Goal: Check status: Check status

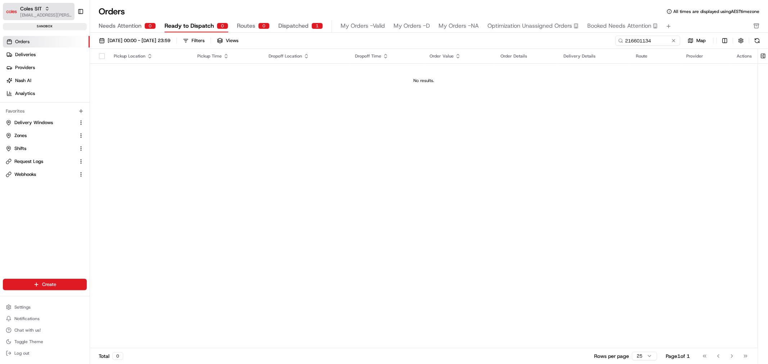
click at [49, 15] on span "[EMAIL_ADDRESS][PERSON_NAME][PERSON_NAME][DOMAIN_NAME]" at bounding box center [45, 15] width 51 height 6
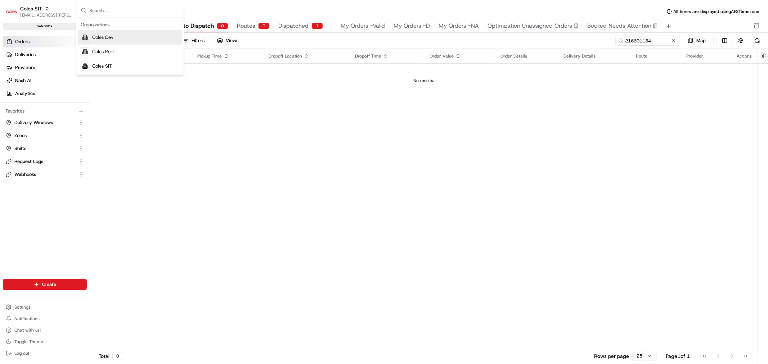
click at [222, 107] on div "Pickup Location Pickup Time Dropoff Location Dropoff Time Order Value Order Det…" at bounding box center [423, 198] width 667 height 299
click at [645, 40] on input "216601134" at bounding box center [636, 41] width 86 height 10
drag, startPoint x: 19, startPoint y: 52, endPoint x: 31, endPoint y: 53, distance: 12.0
click at [19, 51] on span "Deliveries" at bounding box center [25, 54] width 21 height 6
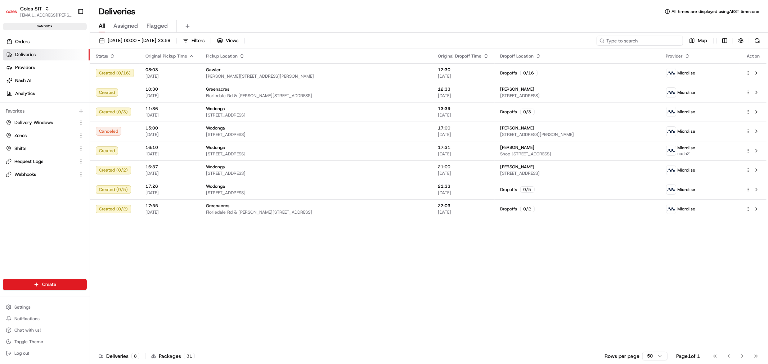
click at [656, 40] on input at bounding box center [639, 41] width 86 height 10
paste input "216601134"
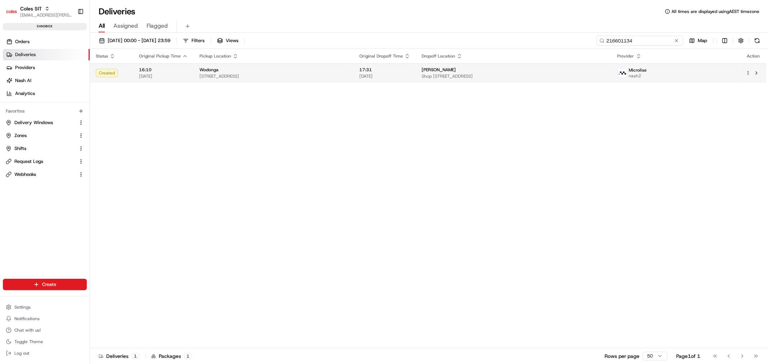
type input "216601134"
click at [224, 75] on span "[STREET_ADDRESS]" at bounding box center [273, 76] width 148 height 6
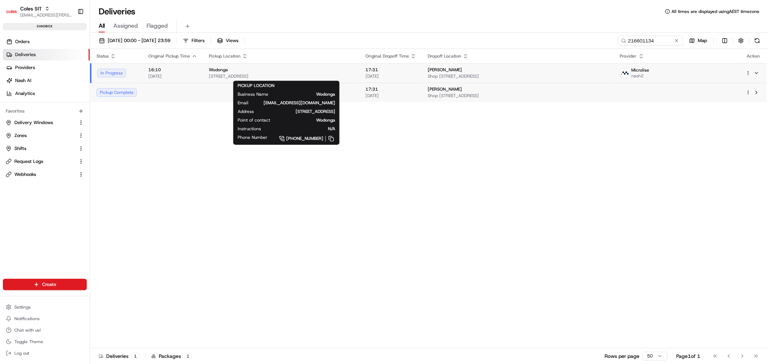
click at [180, 148] on div "Status Original Pickup Time Pickup Location Original Dropoff Time Dropoff Locat…" at bounding box center [428, 198] width 676 height 299
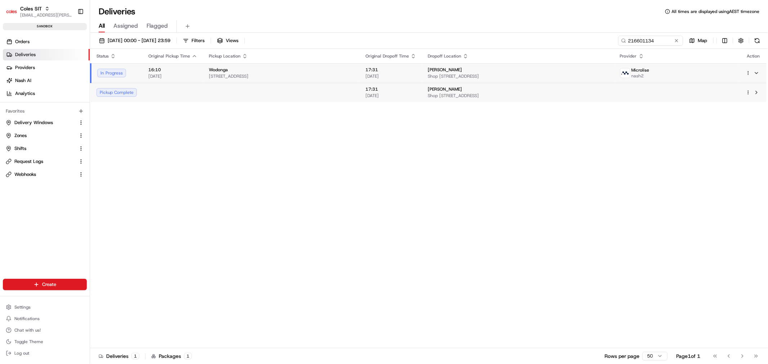
click at [177, 95] on td at bounding box center [173, 92] width 60 height 19
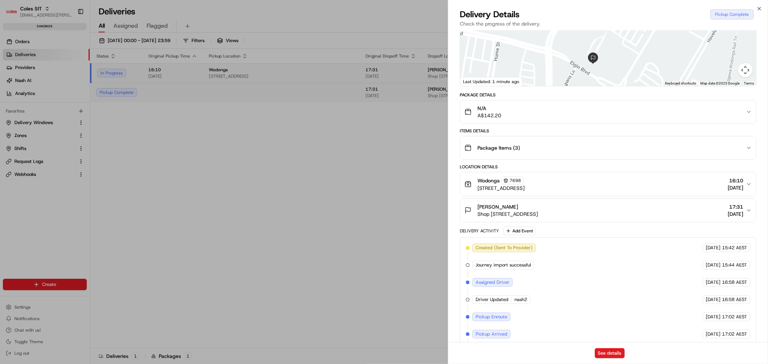
scroll to position [105, 0]
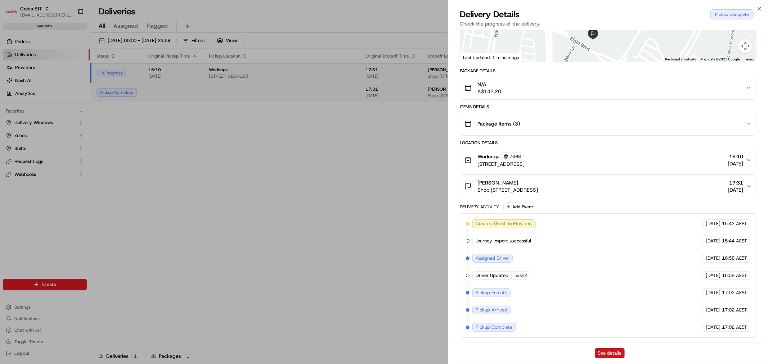
click at [606, 355] on button "See details" at bounding box center [610, 353] width 30 height 10
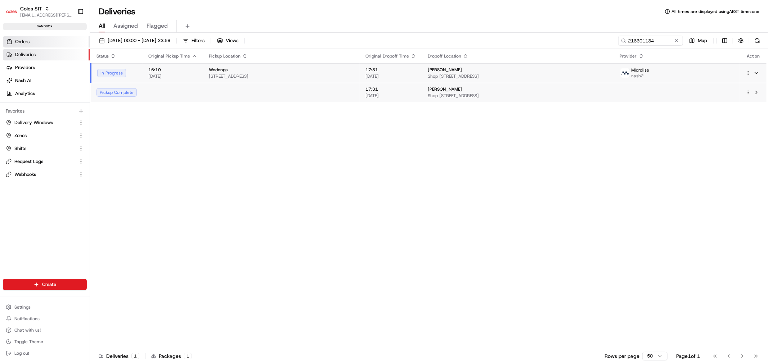
click at [21, 44] on span "Orders" at bounding box center [22, 42] width 14 height 6
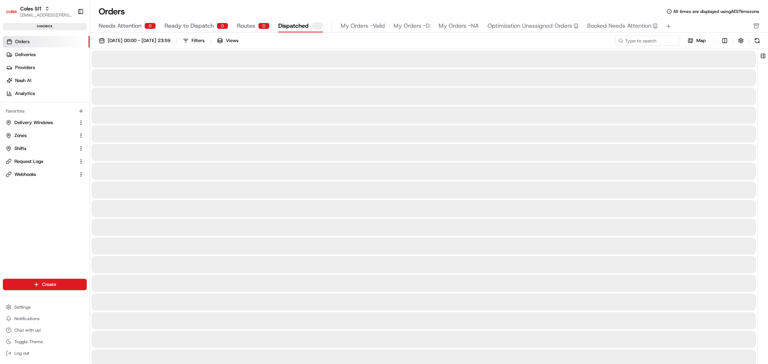
click at [297, 29] on span "Dispatched" at bounding box center [293, 26] width 30 height 9
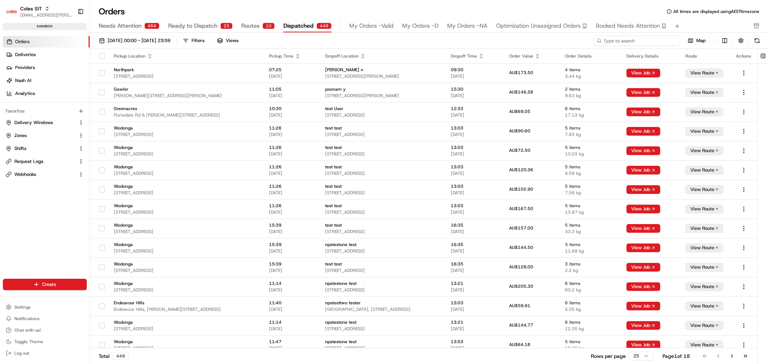
click at [654, 38] on input at bounding box center [636, 41] width 86 height 10
paste input "216601134"
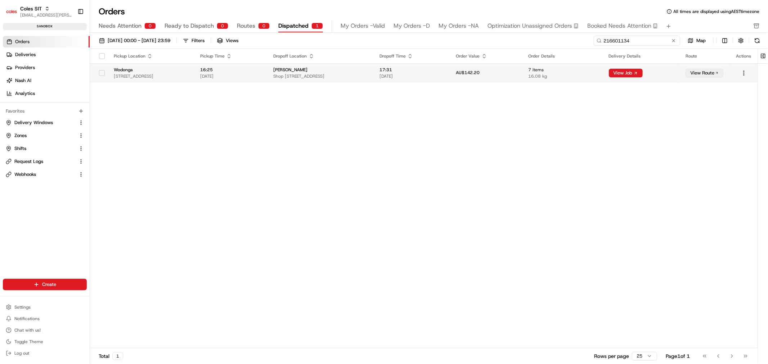
type input "216601134"
click at [707, 75] on button "View Route" at bounding box center [704, 73] width 38 height 9
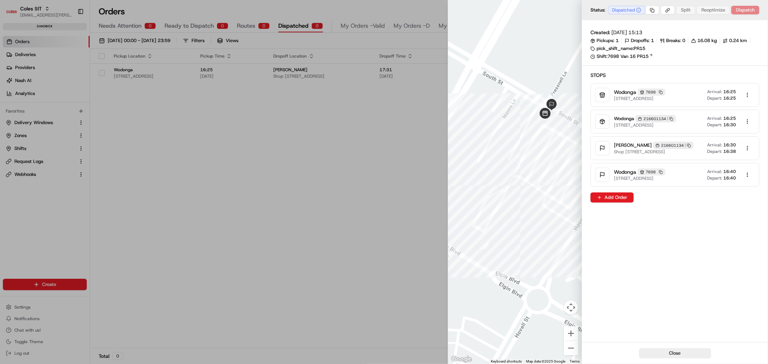
click at [414, 146] on div at bounding box center [384, 182] width 768 height 364
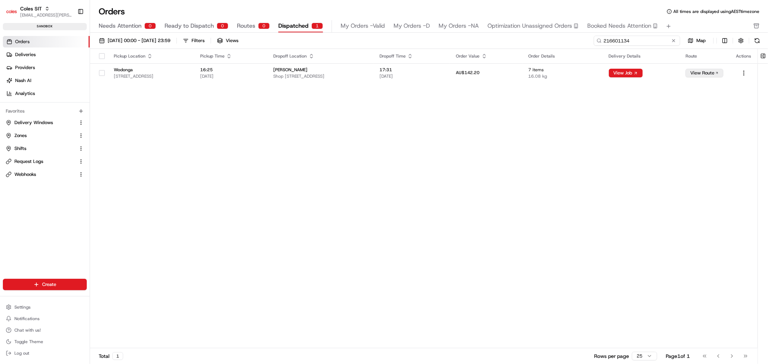
click at [632, 41] on input "216601134" at bounding box center [636, 41] width 86 height 10
click at [31, 53] on span "Deliveries" at bounding box center [25, 54] width 21 height 6
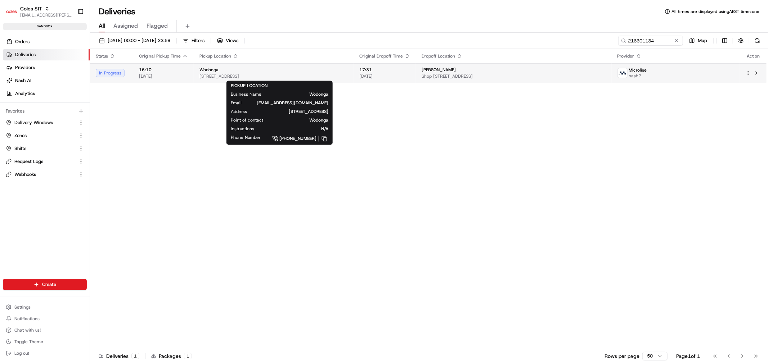
click at [286, 74] on span "[STREET_ADDRESS]" at bounding box center [273, 76] width 148 height 6
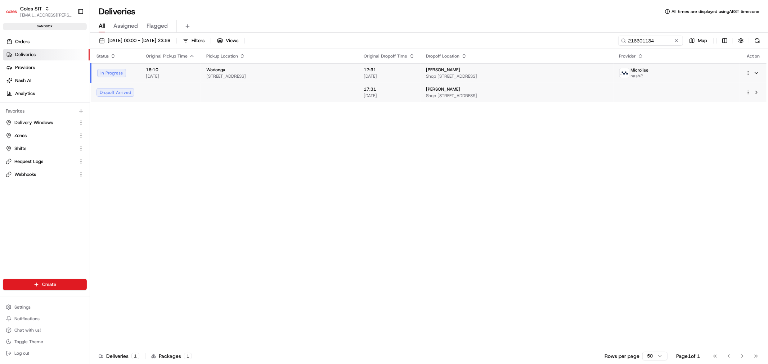
click at [292, 89] on td at bounding box center [279, 92] width 158 height 19
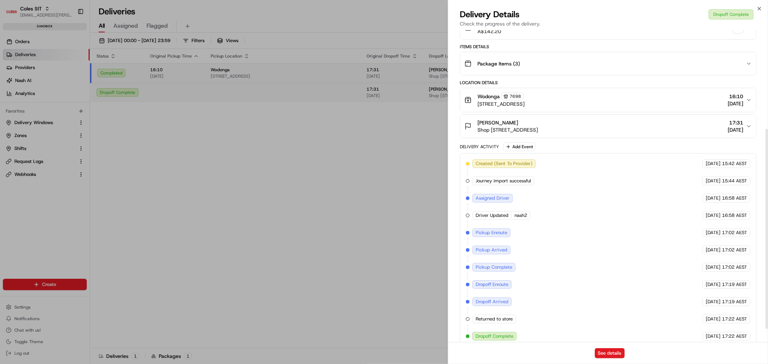
scroll to position [174, 0]
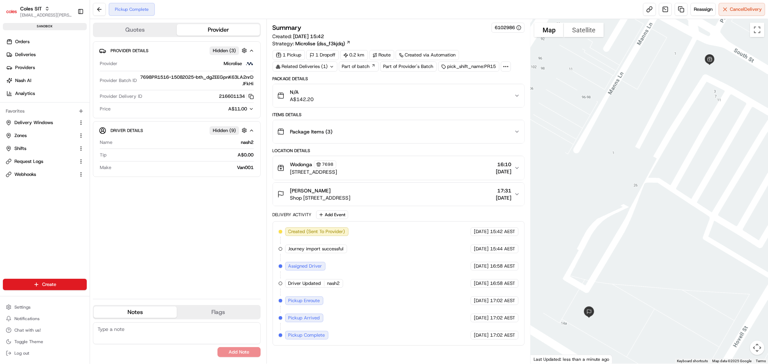
click at [514, 95] on icon "button" at bounding box center [517, 96] width 6 height 6
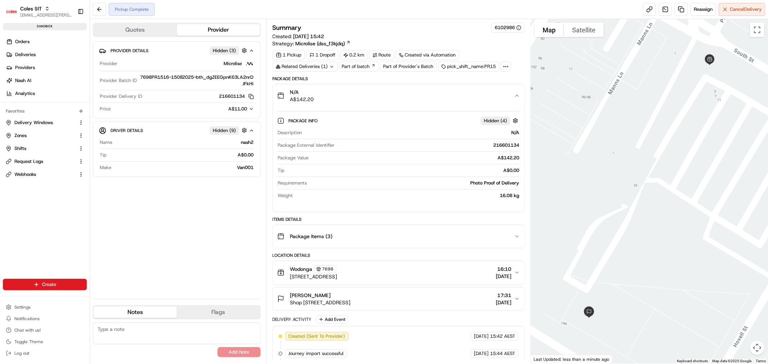
click at [514, 95] on icon "button" at bounding box center [517, 96] width 6 height 6
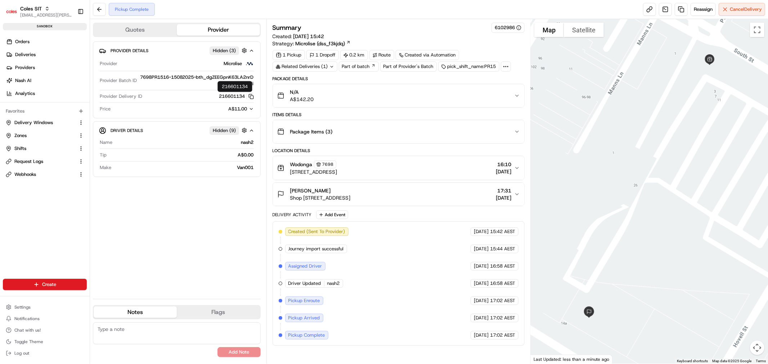
click at [229, 96] on button "216601134 Copy 216601134" at bounding box center [236, 96] width 35 height 6
click at [249, 96] on icon "button" at bounding box center [250, 96] width 5 height 5
click at [53, 11] on div "Coles SIT" at bounding box center [45, 8] width 51 height 7
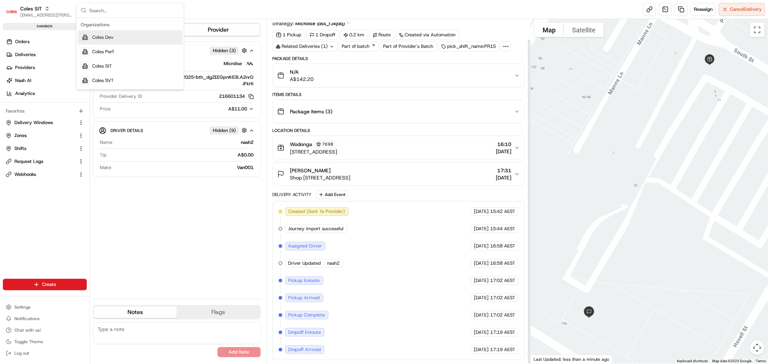
scroll to position [22, 0]
